Goal: Transaction & Acquisition: Purchase product/service

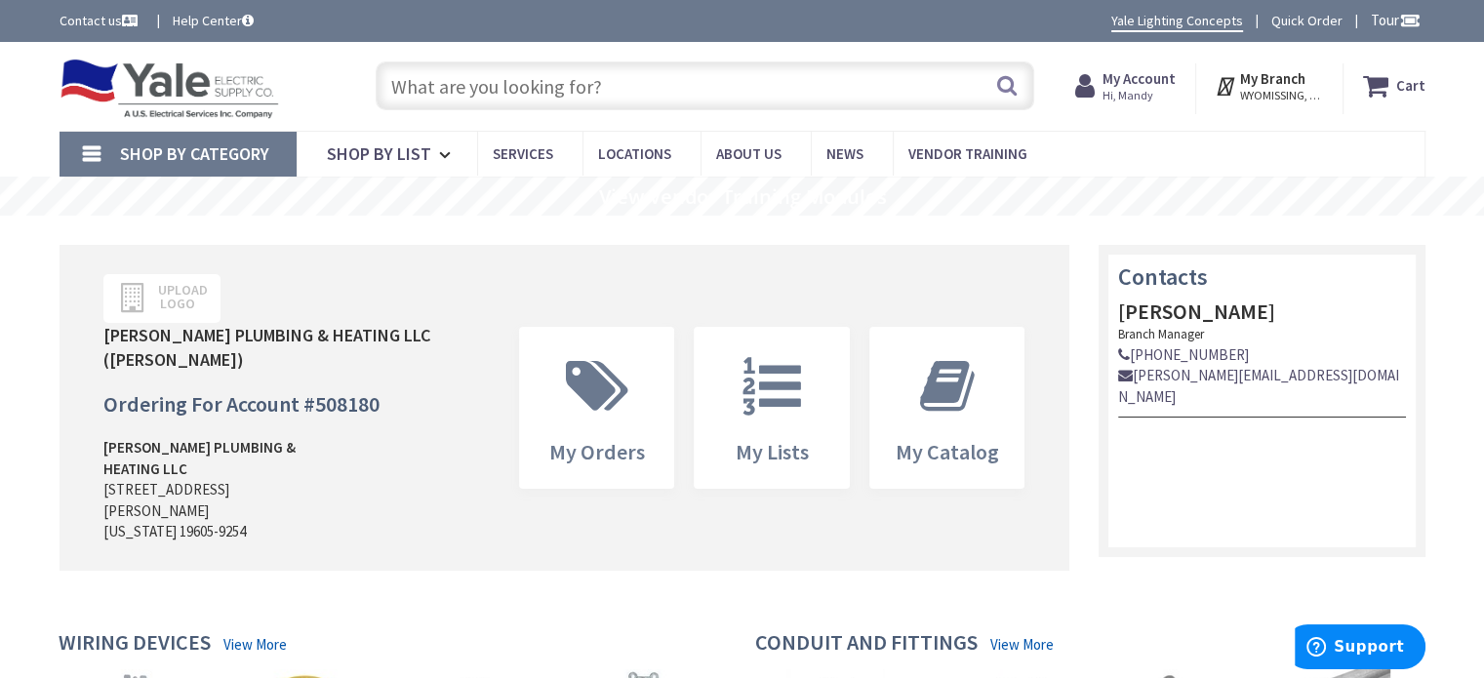
click at [769, 81] on input "text" at bounding box center [705, 85] width 659 height 49
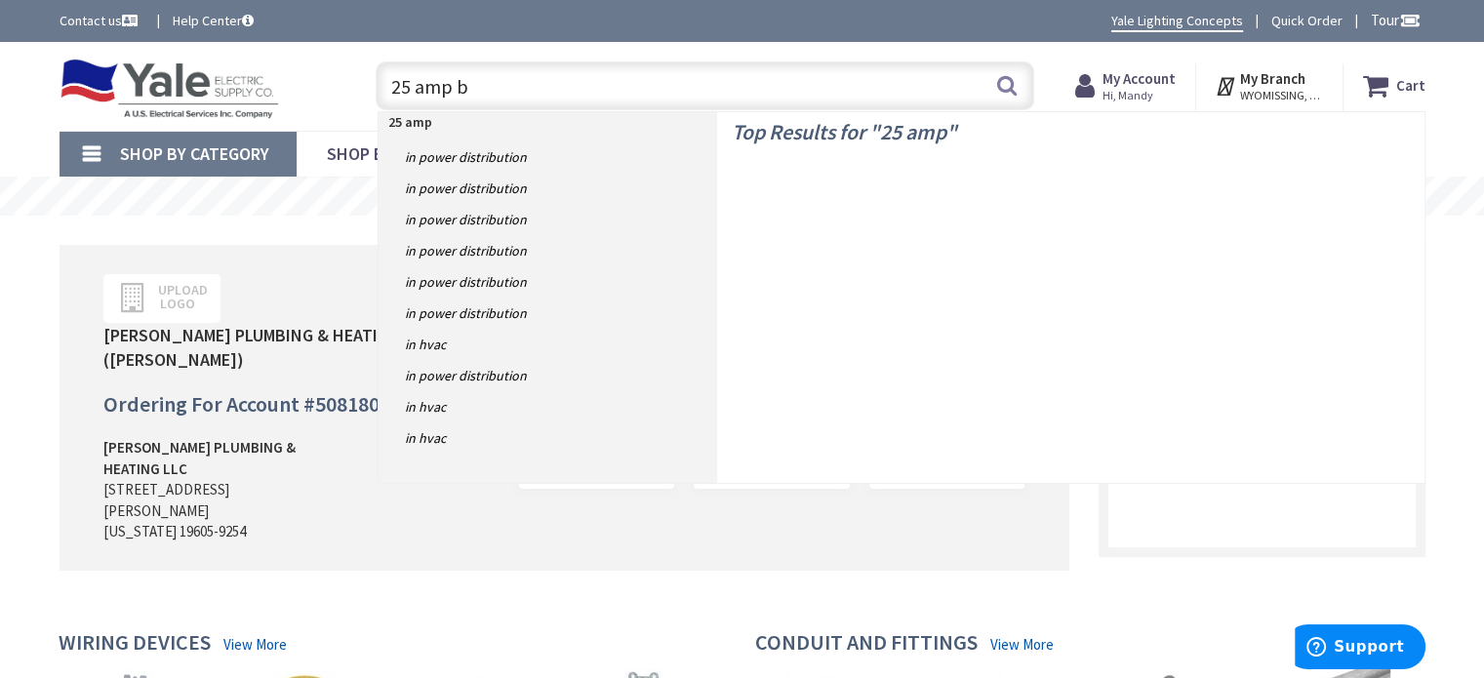
type input "25 amp br"
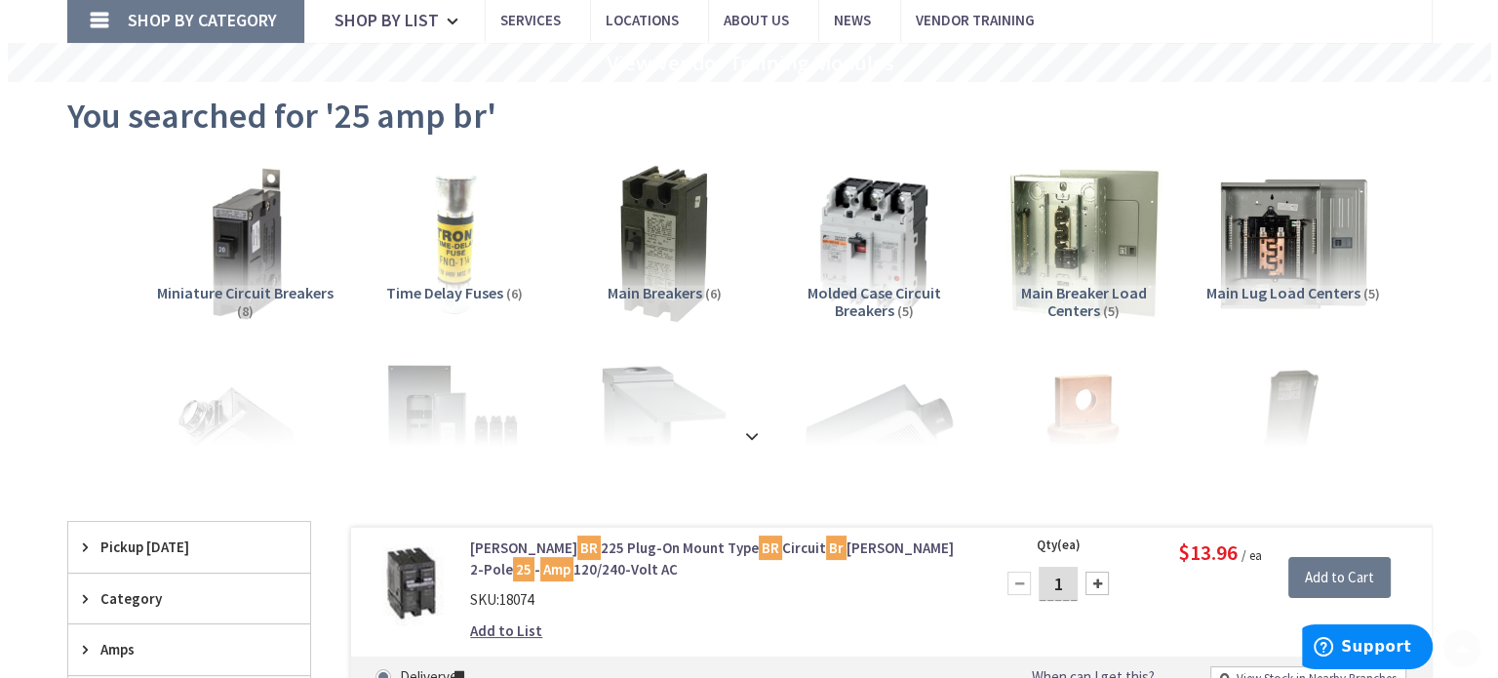
scroll to position [390, 0]
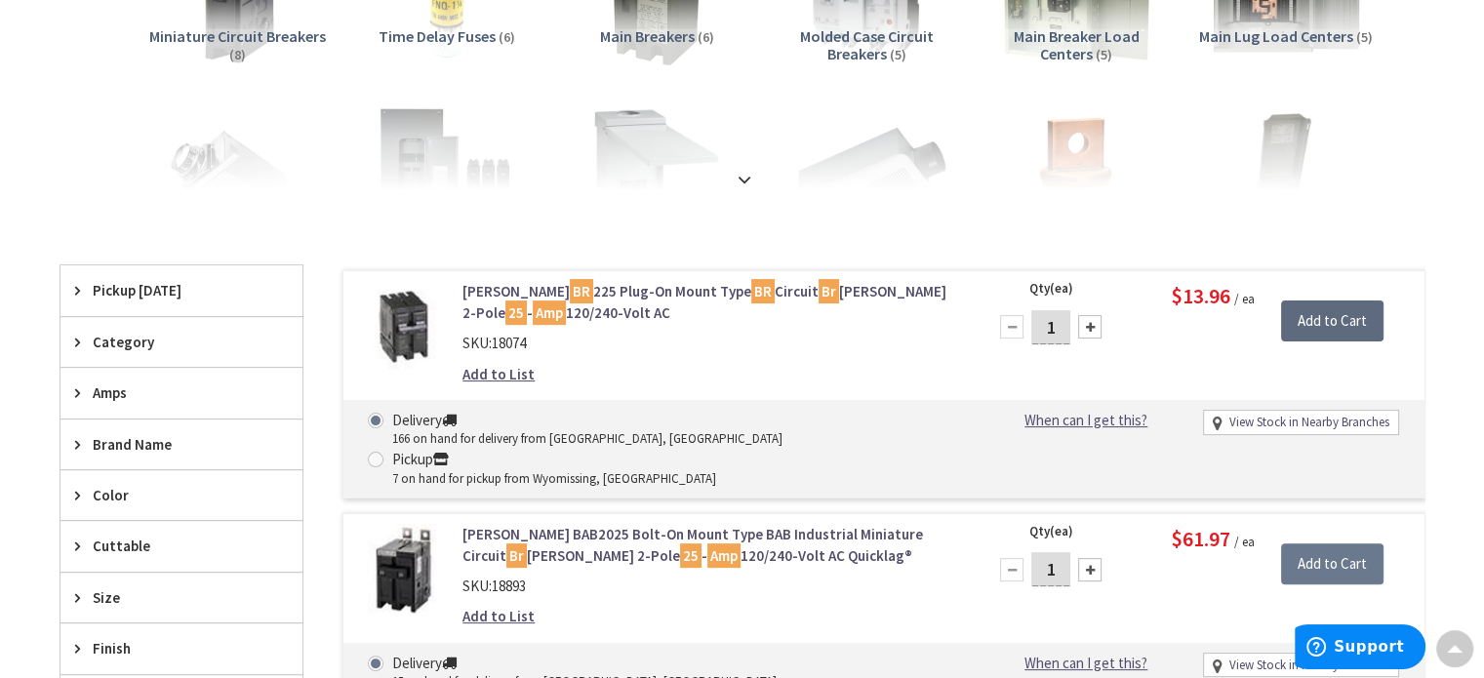
click at [1316, 324] on input "Add to Cart" at bounding box center [1332, 320] width 102 height 41
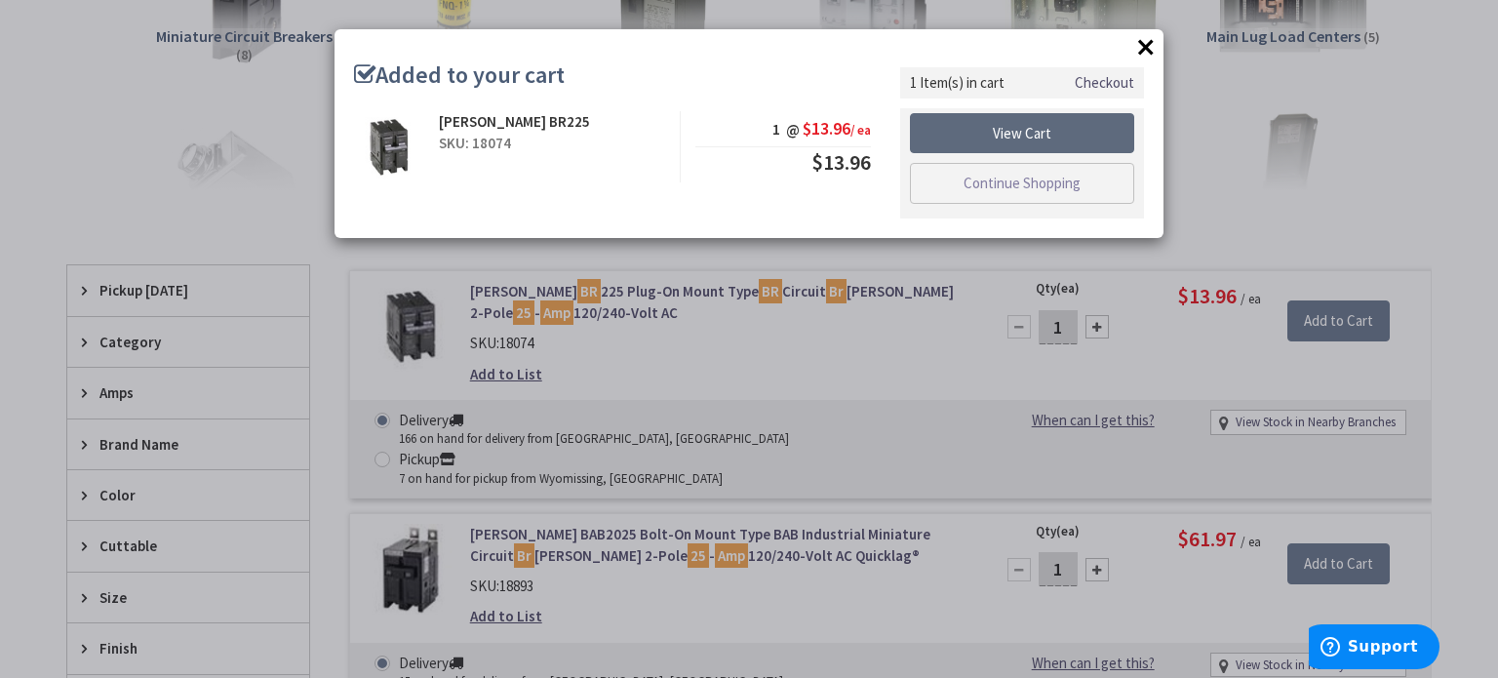
click at [1116, 132] on link "View Cart" at bounding box center [1022, 133] width 224 height 41
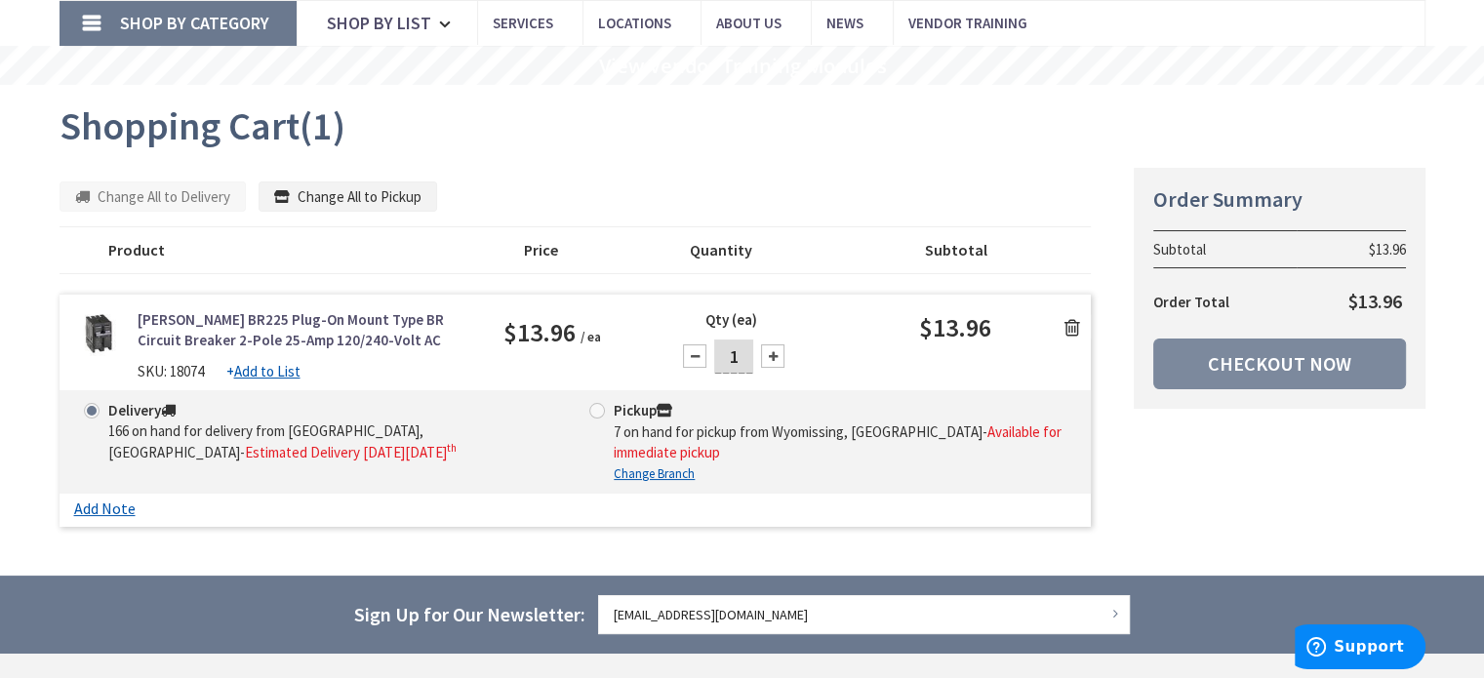
scroll to position [293, 0]
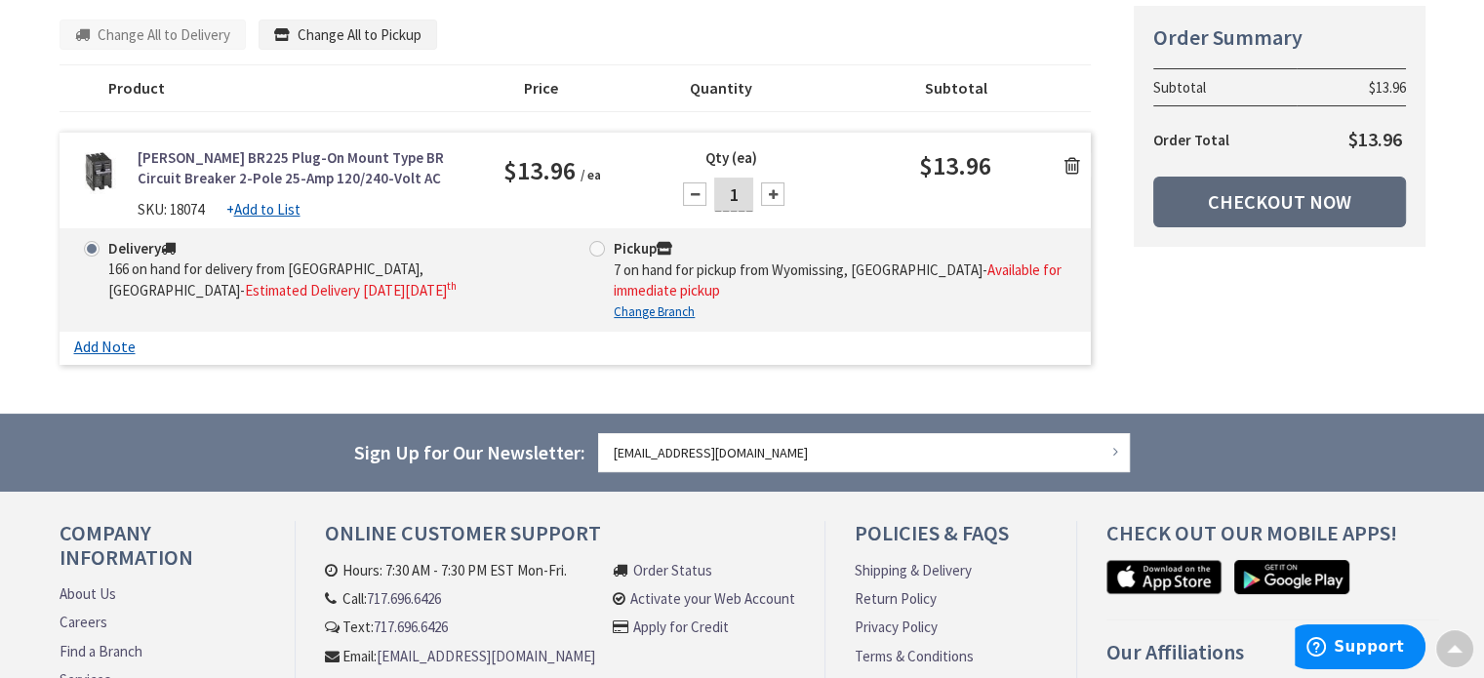
click at [1335, 188] on link "Checkout Now" at bounding box center [1279, 202] width 253 height 51
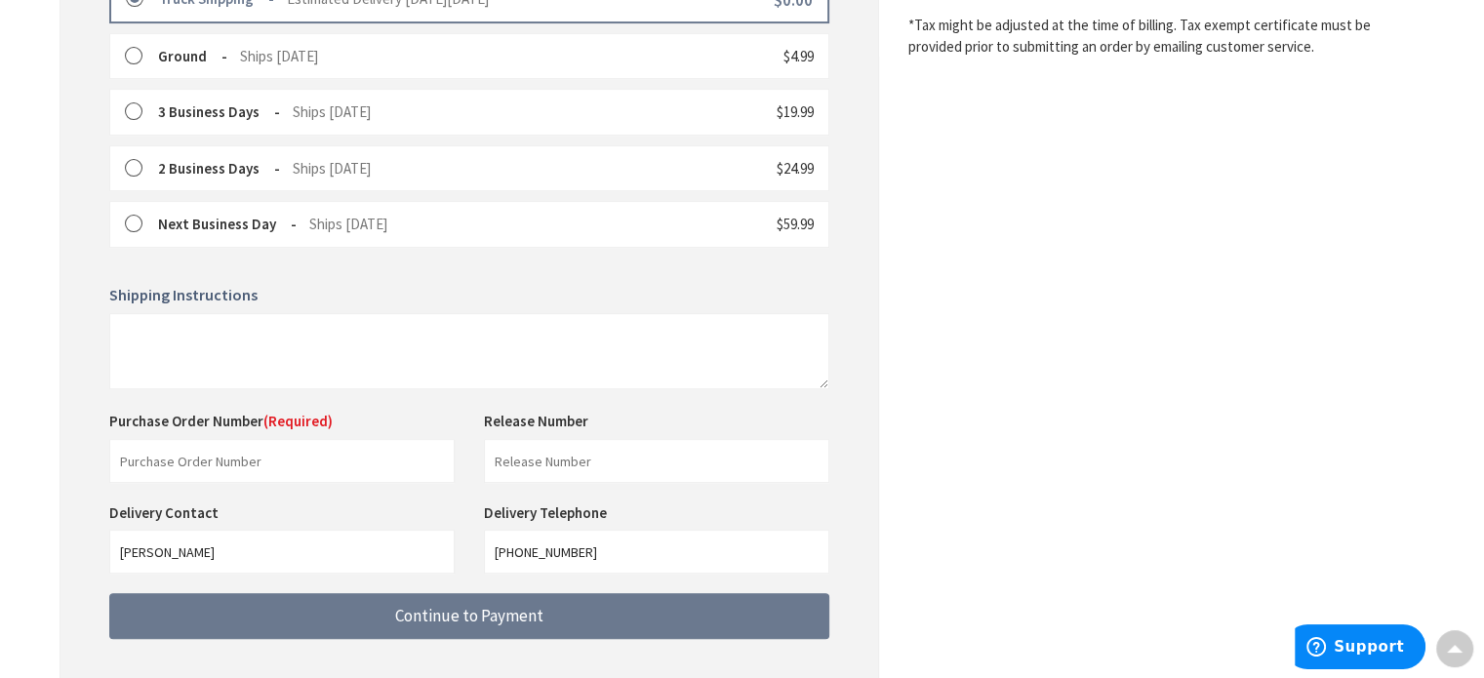
scroll to position [641, 0]
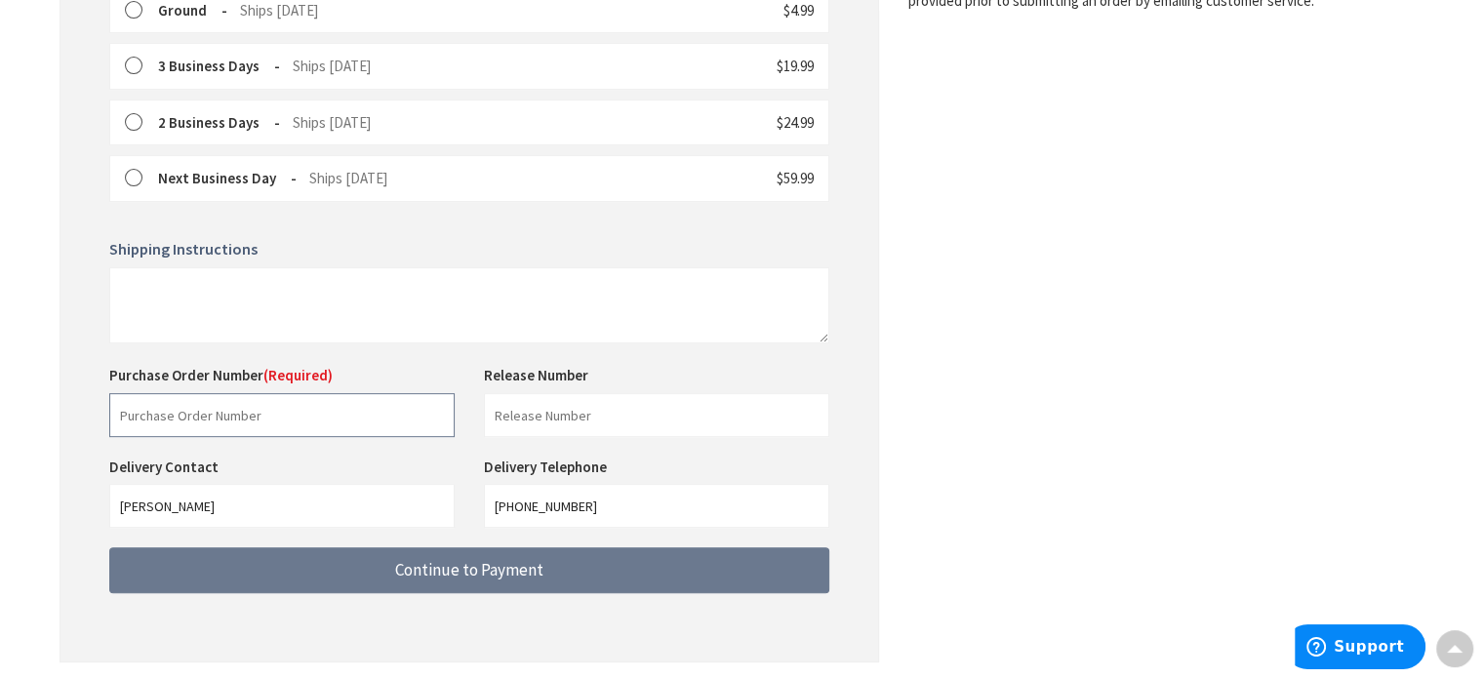
click at [234, 413] on input "text" at bounding box center [281, 415] width 345 height 44
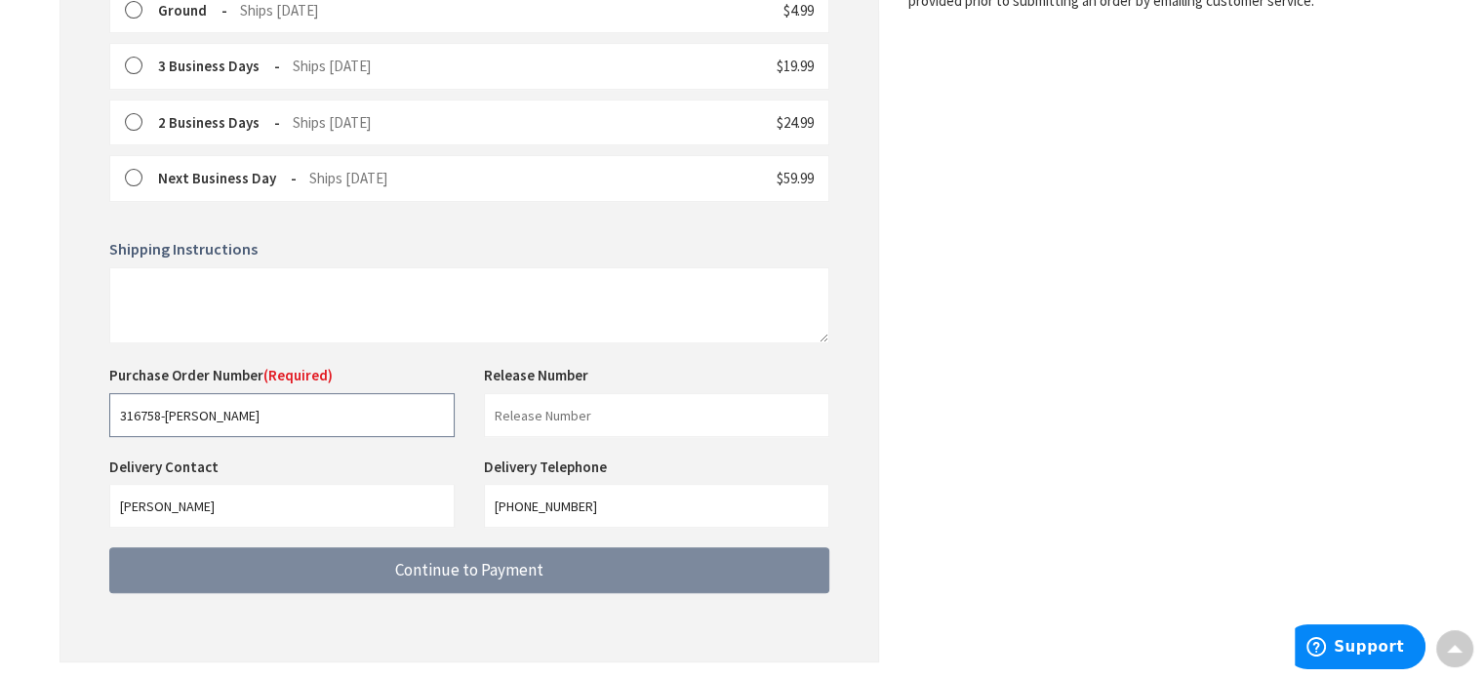
type input "316758-Godek"
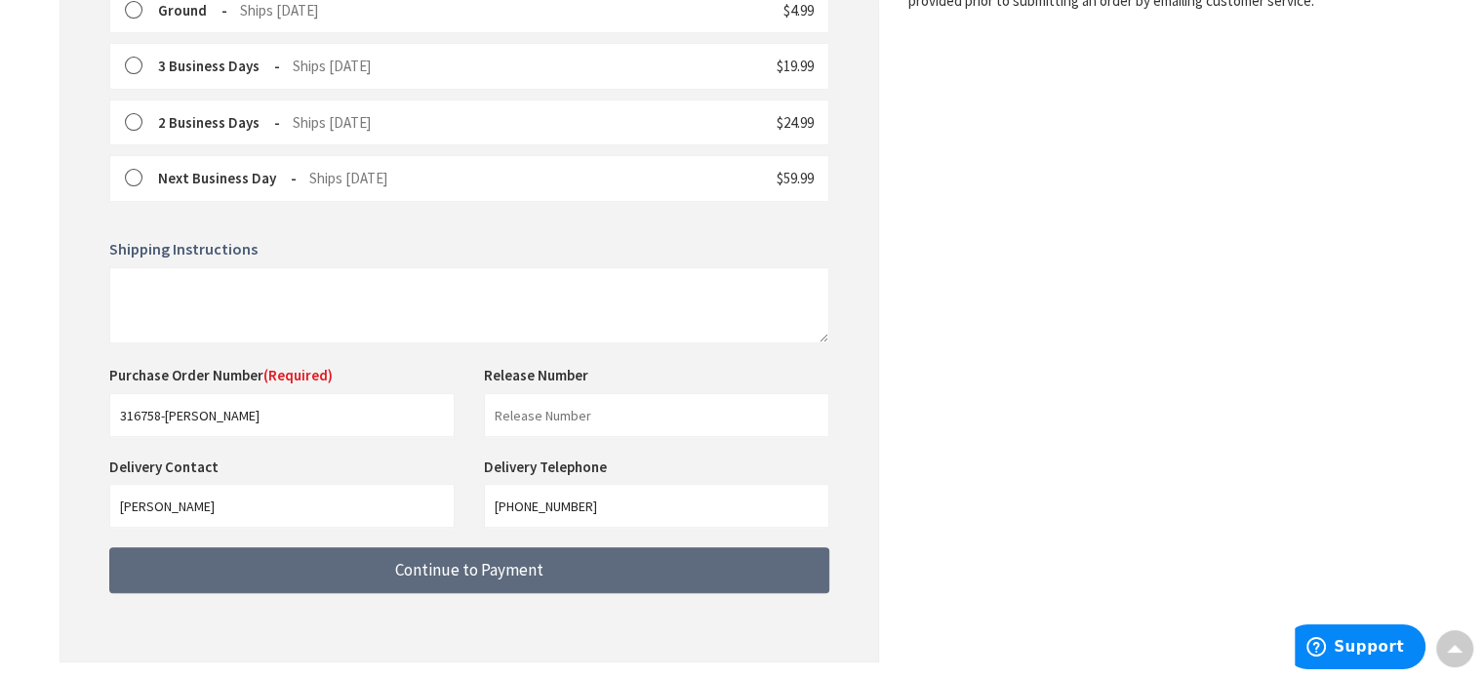
click at [517, 569] on span "Continue to Payment" at bounding box center [469, 569] width 148 height 21
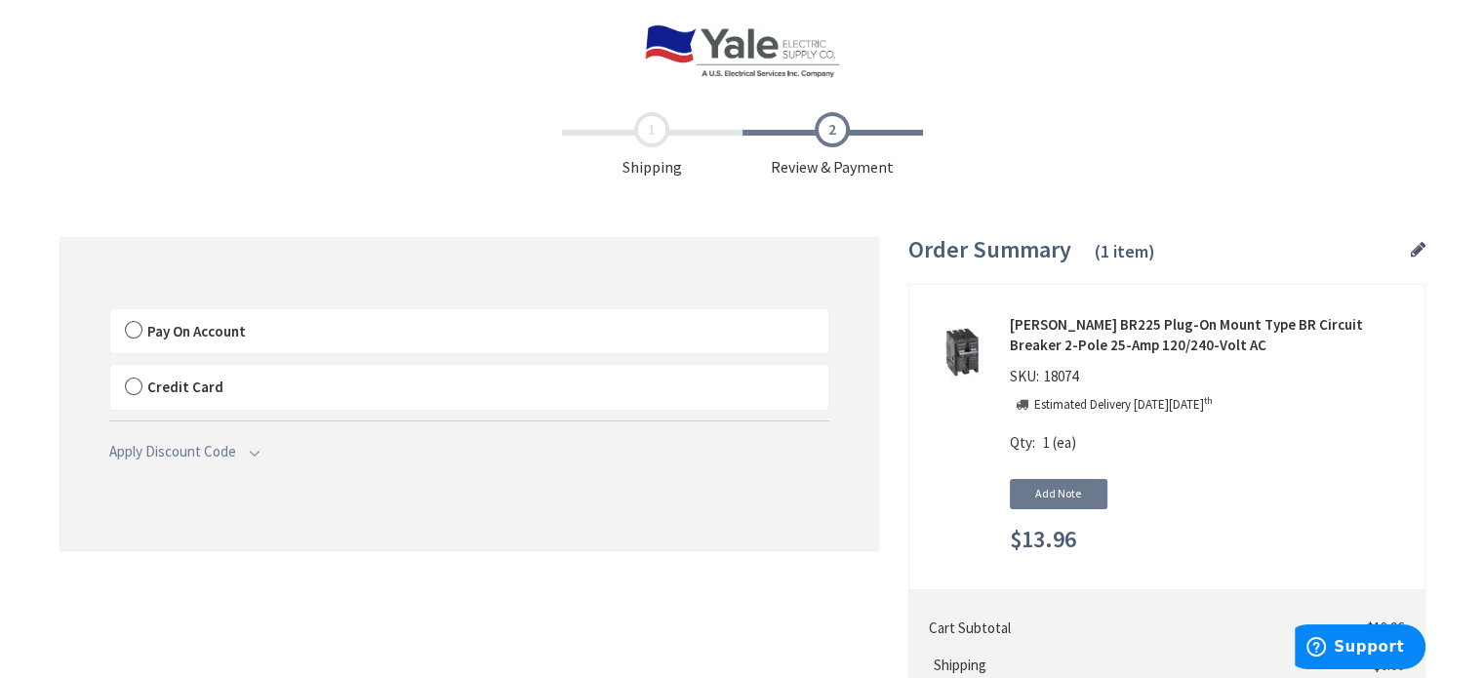
click at [135, 331] on label "Pay On Account" at bounding box center [469, 331] width 718 height 45
click at [110, 313] on input "Pay On Account" at bounding box center [110, 313] width 0 height 0
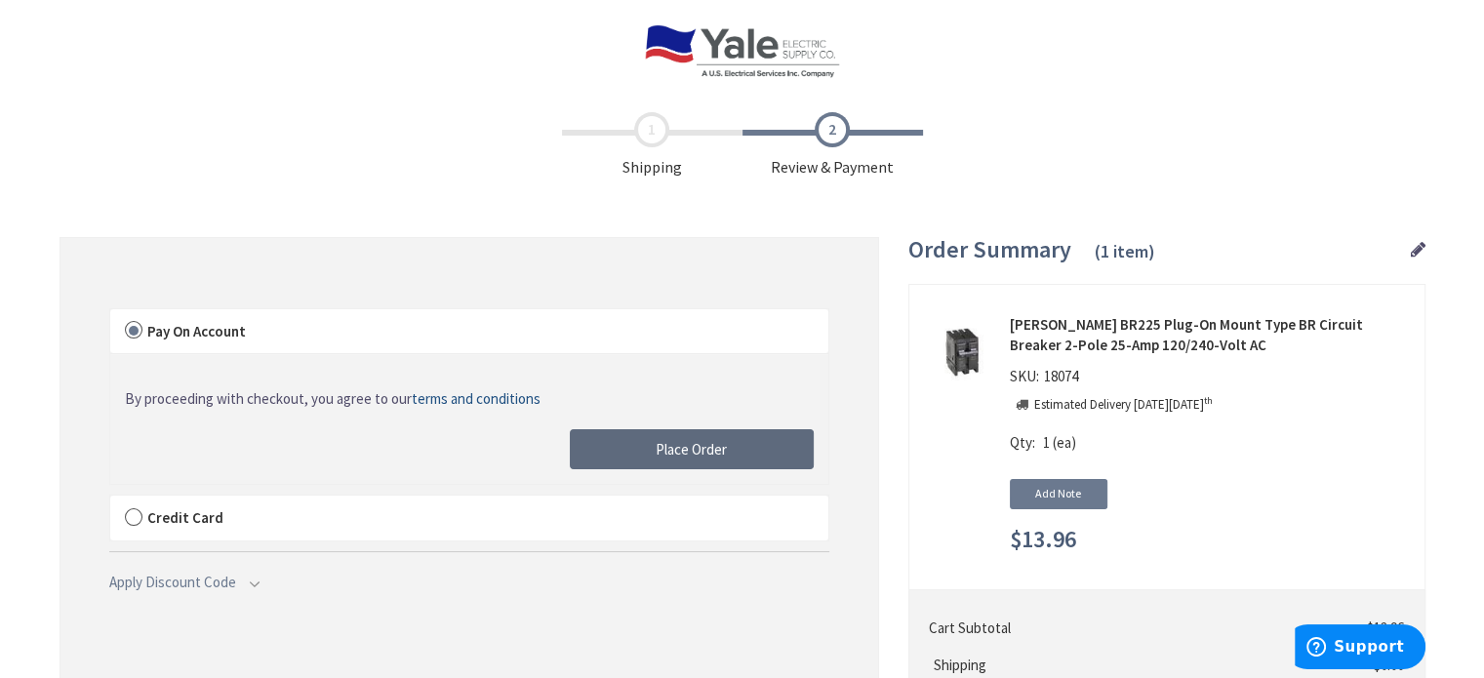
click at [697, 444] on span "Place Order" at bounding box center [691, 449] width 71 height 19
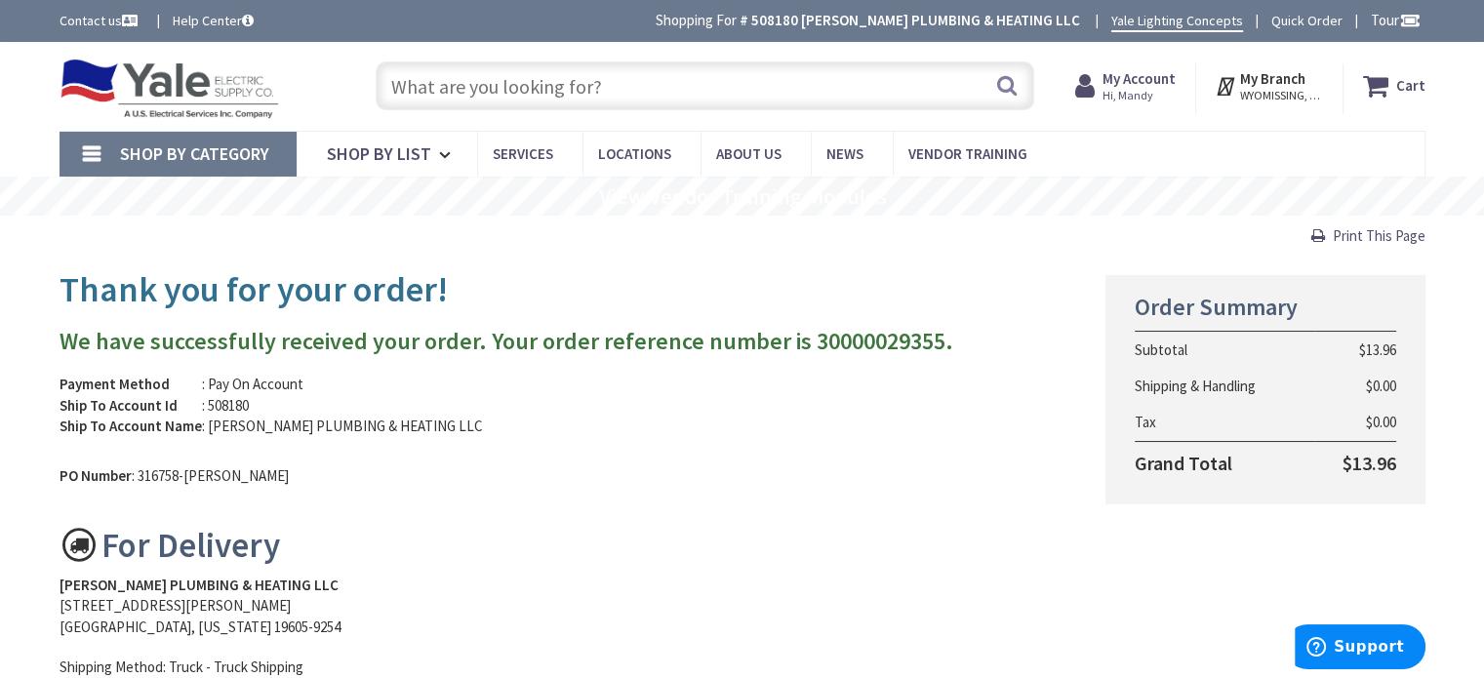
drag, startPoint x: 1366, startPoint y: 242, endPoint x: 1130, endPoint y: 600, distance: 428.9
click at [1366, 242] on span "Print This Page" at bounding box center [1379, 235] width 93 height 19
